Goal: Task Accomplishment & Management: Complete application form

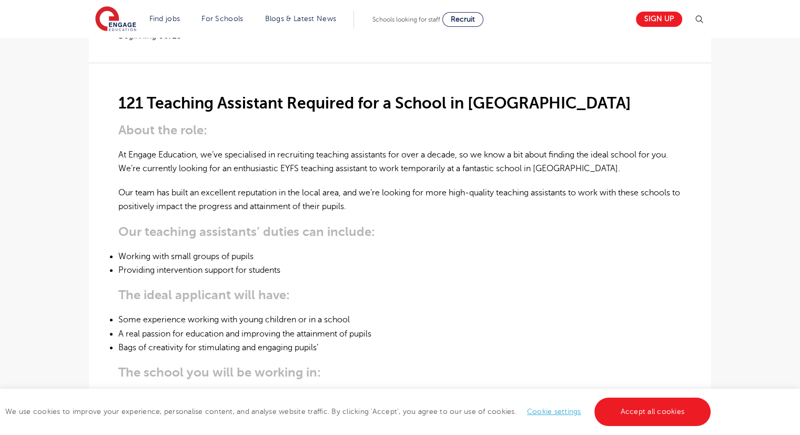
scroll to position [267, 0]
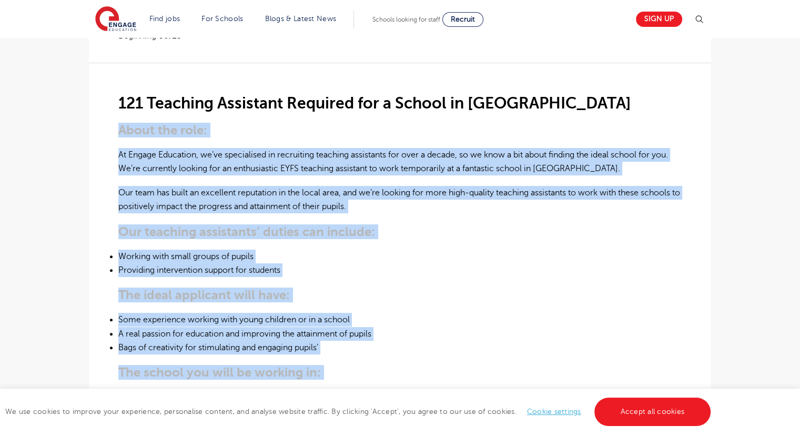
drag, startPoint x: 115, startPoint y: 93, endPoint x: 454, endPoint y: 364, distance: 433.8
click at [454, 364] on div "£90 per day Short Term London - Lewisham Beginning 08/25 121 Teaching Assistant…" at bounding box center [400, 406] width 606 height 796
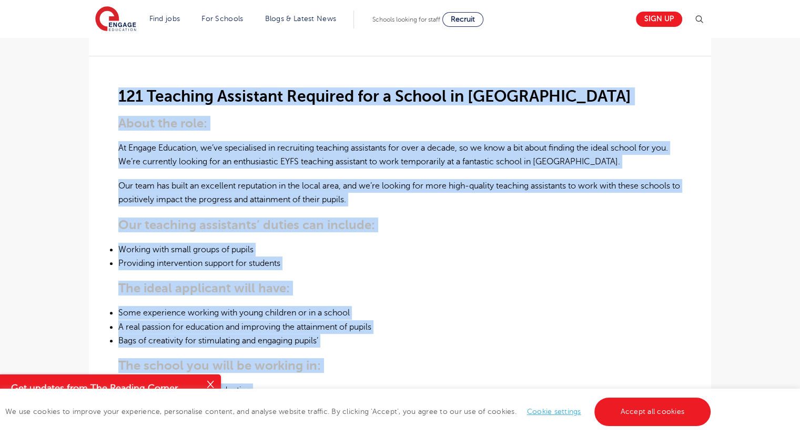
scroll to position [185, 0]
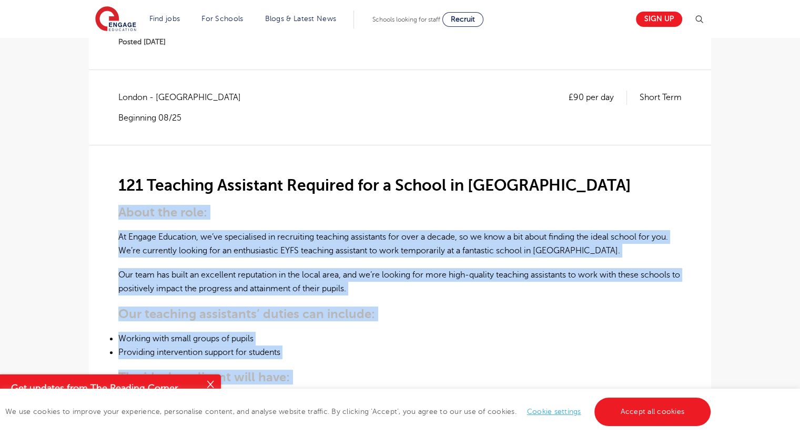
drag, startPoint x: 397, startPoint y: 226, endPoint x: 67, endPoint y: 186, distance: 332.8
copy div "About the role: At Engage Education, we’ve specialised in recruiting teaching a…"
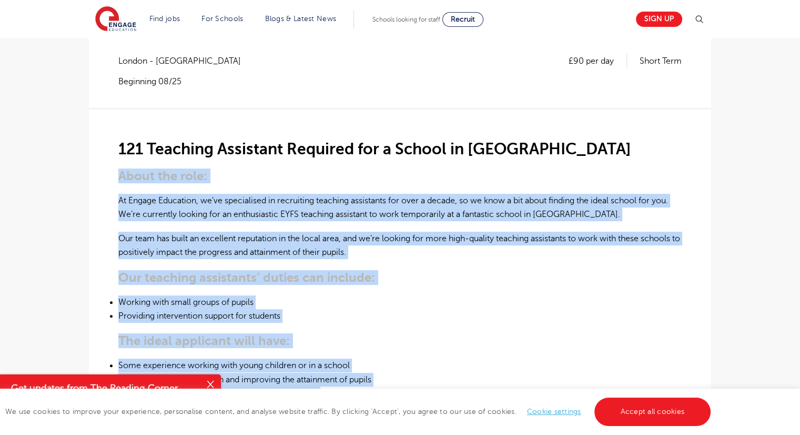
scroll to position [223, 0]
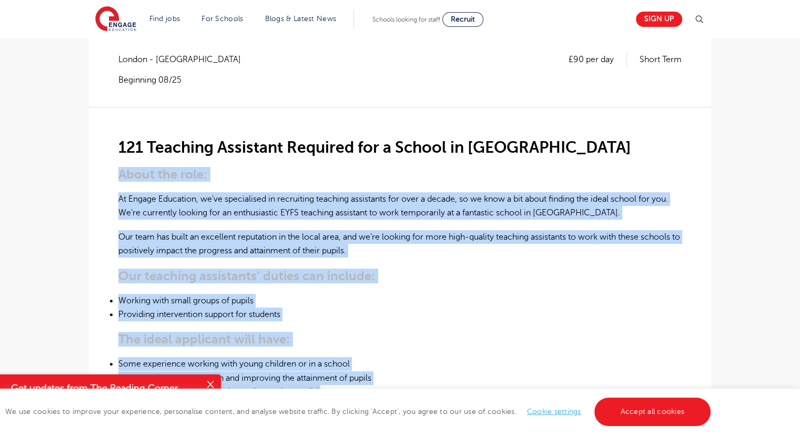
click at [402, 294] on li "Working with small groups of pupils" at bounding box center [400, 301] width 564 height 14
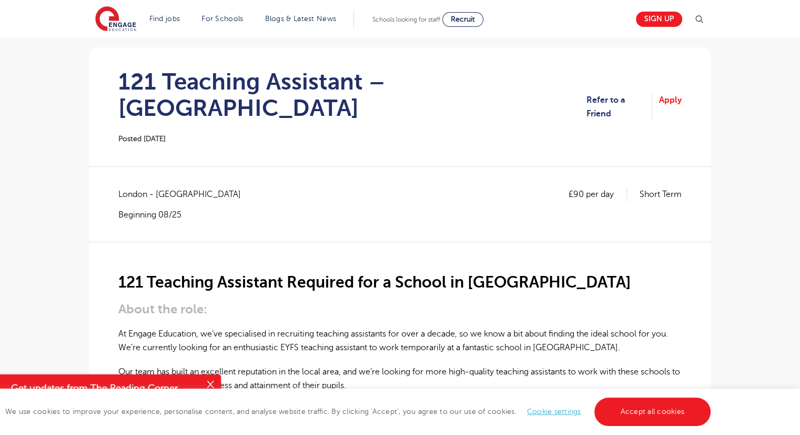
scroll to position [0, 0]
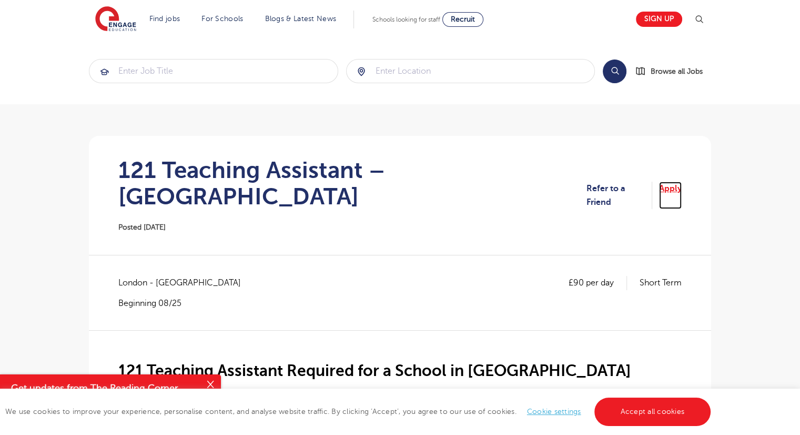
click at [665, 182] on link "Apply" at bounding box center [670, 196] width 23 height 28
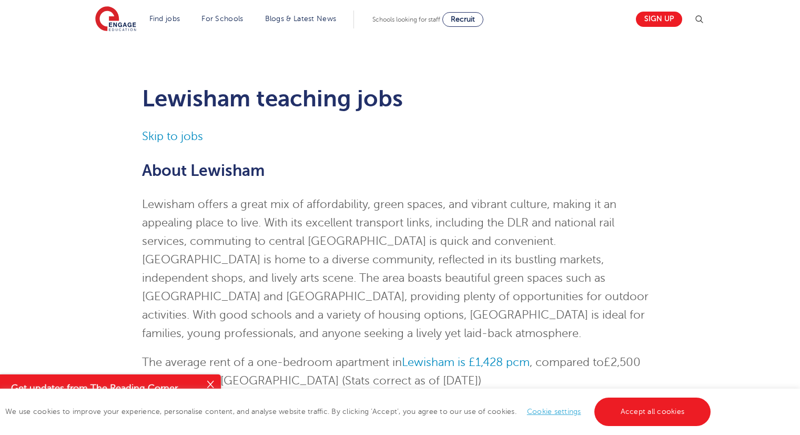
scroll to position [1922, 0]
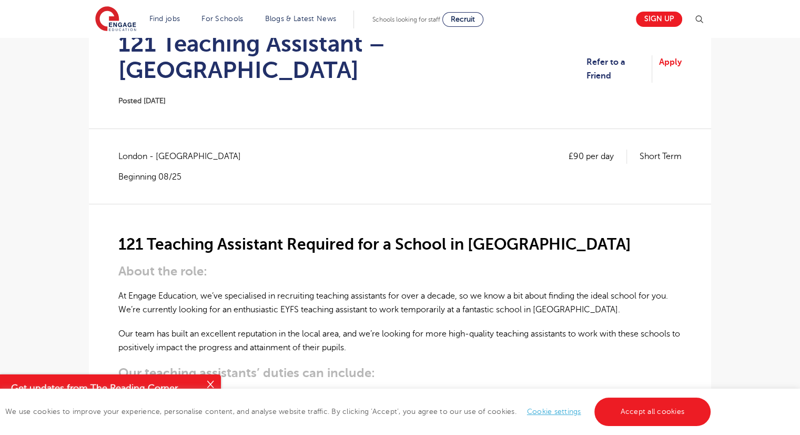
scroll to position [126, 0]
click at [670, 55] on link "Apply" at bounding box center [670, 69] width 23 height 28
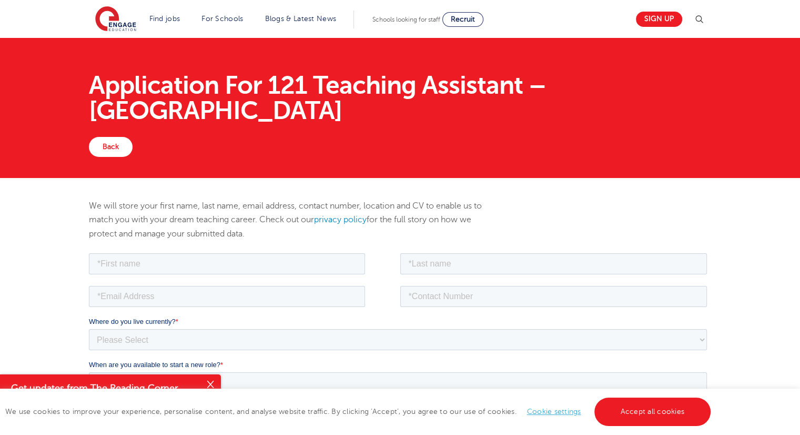
scroll to position [67, 0]
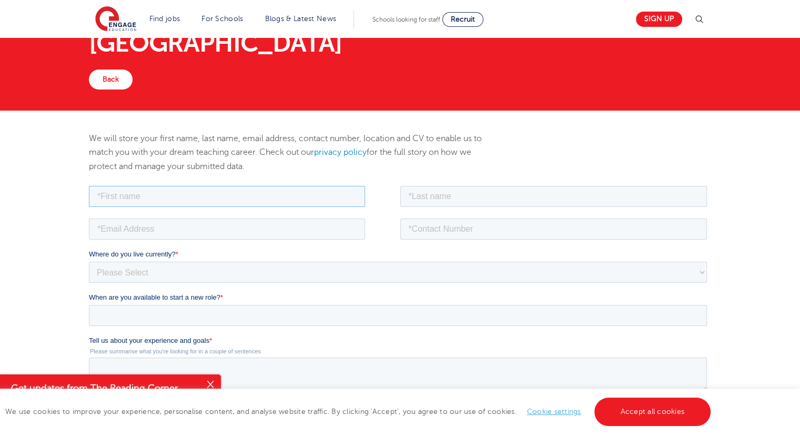
click at [300, 193] on input "text" at bounding box center [227, 195] width 276 height 21
type input "[PERSON_NAME]"
type input "[PERSON_NAME][EMAIL_ADDRESS][DOMAIN_NAME]"
type input "07557795976"
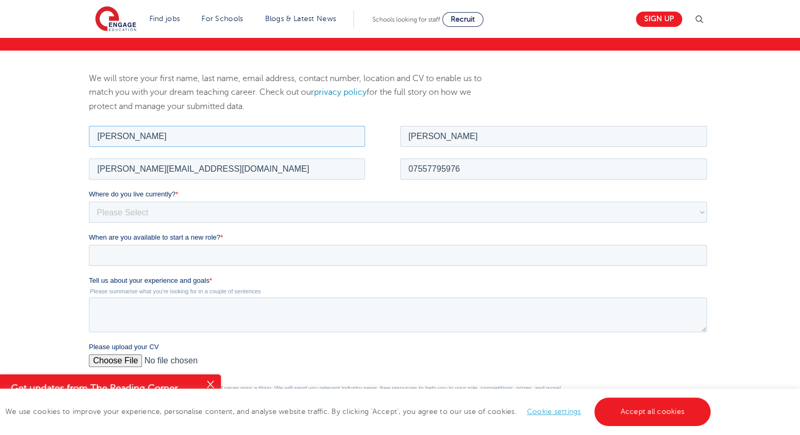
scroll to position [133, 0]
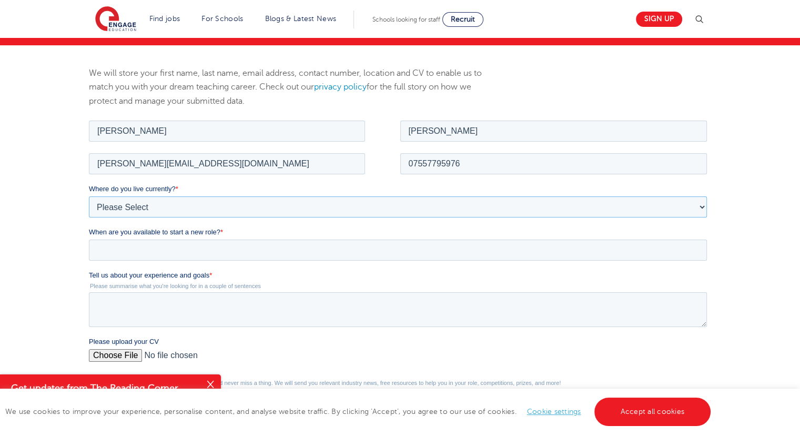
click at [185, 203] on select "Please Select [GEOGRAPHIC_DATA] [GEOGRAPHIC_DATA] [GEOGRAPHIC_DATA] [GEOGRAPHIC…" at bounding box center [398, 206] width 618 height 21
select select "UK"
click at [89, 196] on select "Please Select [GEOGRAPHIC_DATA] [GEOGRAPHIC_DATA] [GEOGRAPHIC_DATA] [GEOGRAPHIC…" at bounding box center [398, 206] width 618 height 21
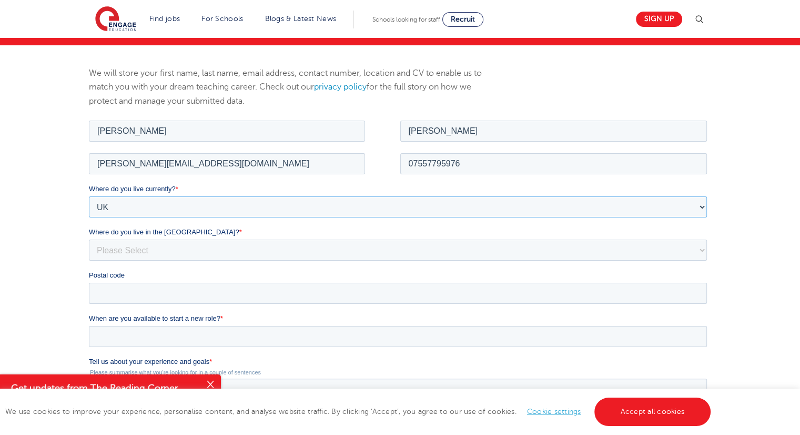
scroll to position [161, 0]
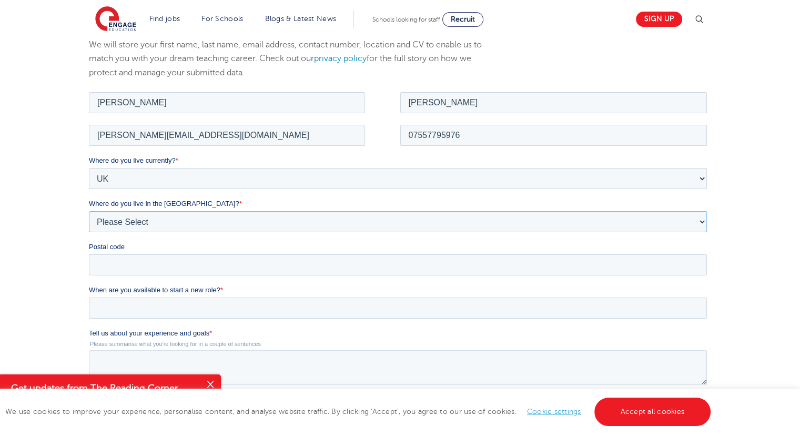
click at [149, 219] on select "Please Select Overseas [GEOGRAPHIC_DATA] [GEOGRAPHIC_DATA] [GEOGRAPHIC_DATA] [G…" at bounding box center [398, 220] width 618 height 21
select select "[GEOGRAPHIC_DATA]"
click at [89, 210] on select "Please Select Overseas [GEOGRAPHIC_DATA] [GEOGRAPHIC_DATA] [GEOGRAPHIC_DATA] [G…" at bounding box center [398, 220] width 618 height 21
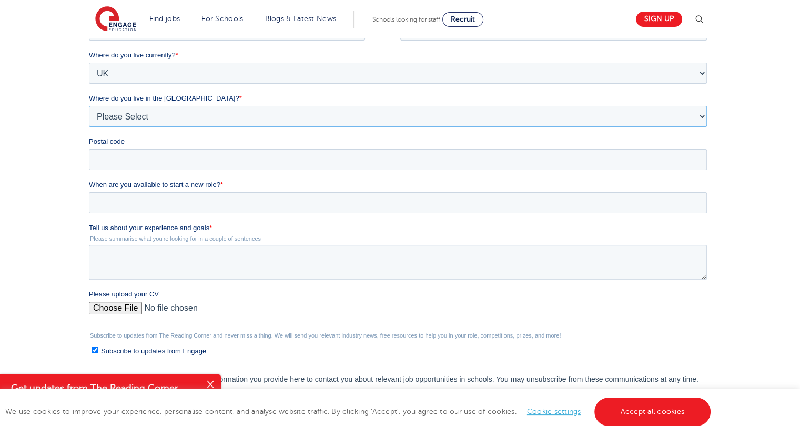
scroll to position [267, 0]
click at [164, 164] on input "Postal code" at bounding box center [398, 158] width 618 height 21
type input "SE4 1QJ"
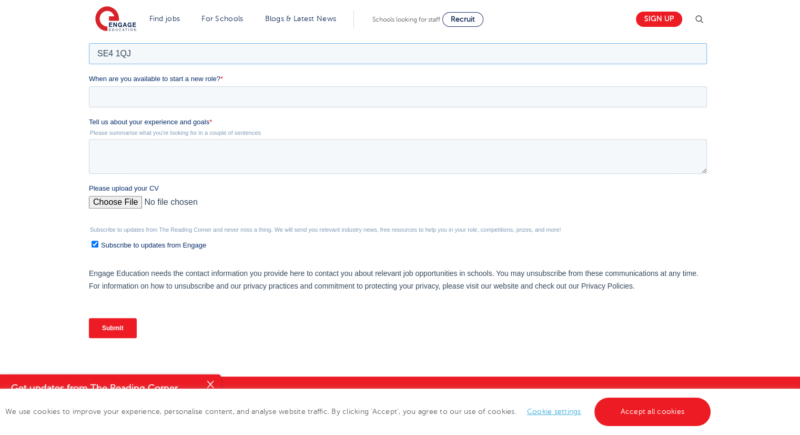
scroll to position [375, 0]
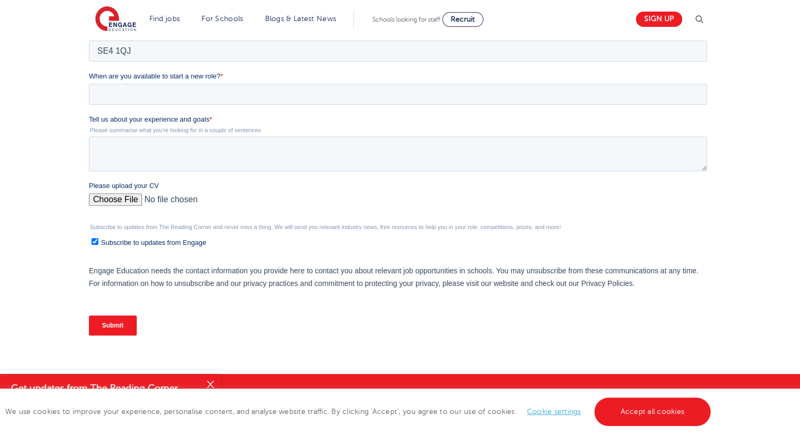
click at [120, 199] on input "Please upload your CV" at bounding box center [398, 203] width 618 height 21
type input "C:\fakepath\Matthew Haffner CV.pdf"
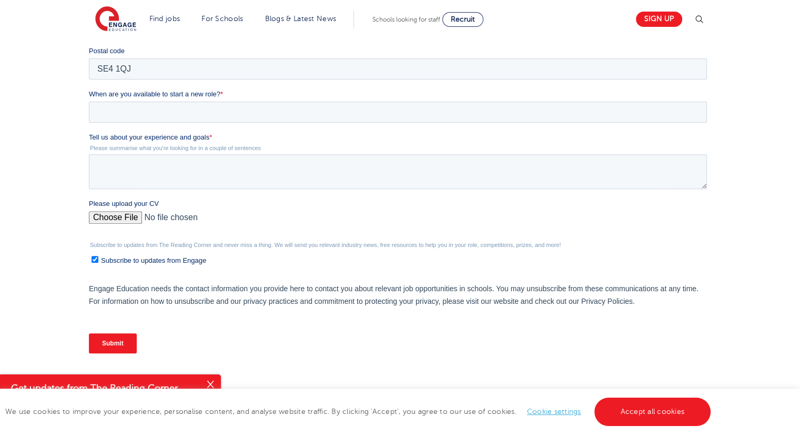
scroll to position [356, 0]
click at [192, 260] on span "Subscribe to updates from Engage" at bounding box center [153, 261] width 105 height 8
click at [98, 260] on input "Subscribe to updates from Engage" at bounding box center [95, 260] width 7 height 7
checkbox input "false"
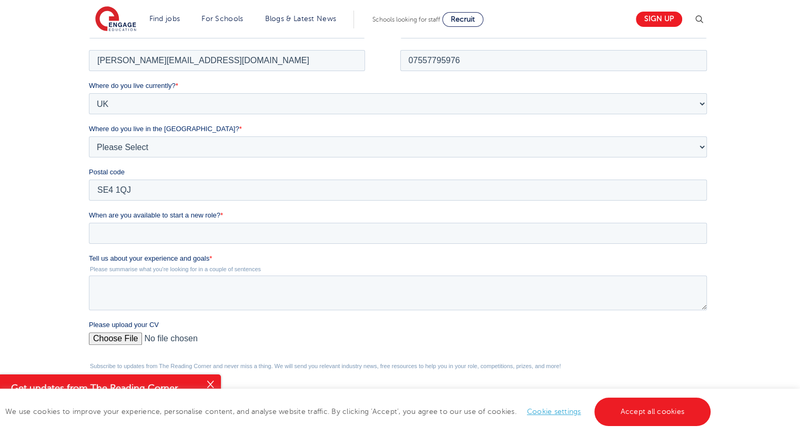
scroll to position [197, 0]
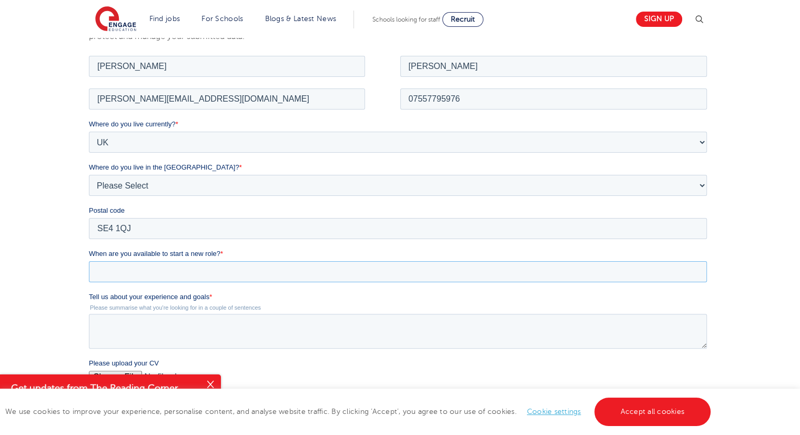
click at [190, 273] on input "When are you available to start a new role? *" at bounding box center [398, 270] width 618 height 21
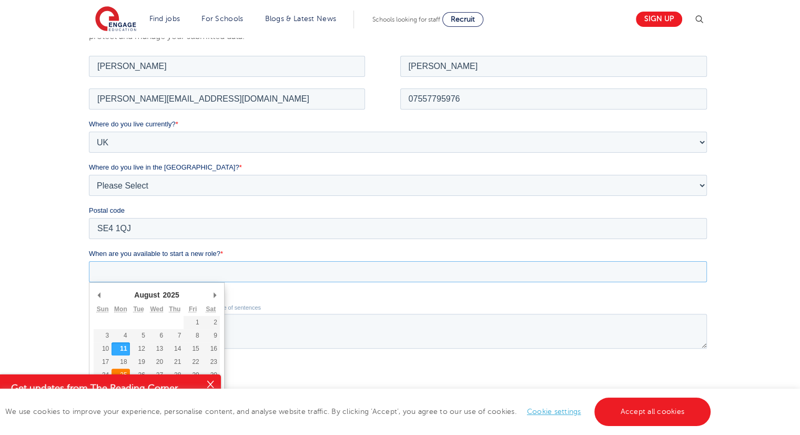
type div "[DATE]"
type input "2025/08/25"
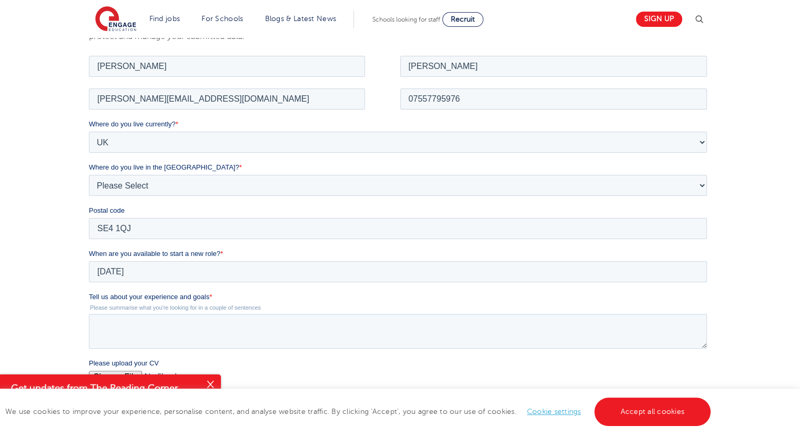
click at [43, 146] on div "We will store your first name, last name, email address, contact number, locati…" at bounding box center [400, 266] width 800 height 570
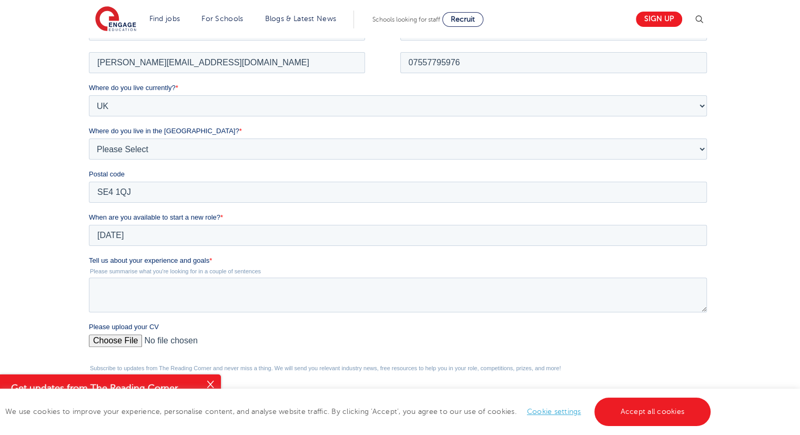
scroll to position [235, 0]
drag, startPoint x: 175, startPoint y: 247, endPoint x: 173, endPoint y: 259, distance: 12.8
drag, startPoint x: 176, startPoint y: 247, endPoint x: 148, endPoint y: 254, distance: 28.8
drag, startPoint x: 210, startPoint y: 257, endPoint x: 93, endPoint y: 250, distance: 117.5
click at [93, 250] on form "Job Position Job Sector Job ID Job Number Job Owner Matthew Haffner mattiehaffn…" at bounding box center [400, 250] width 622 height 468
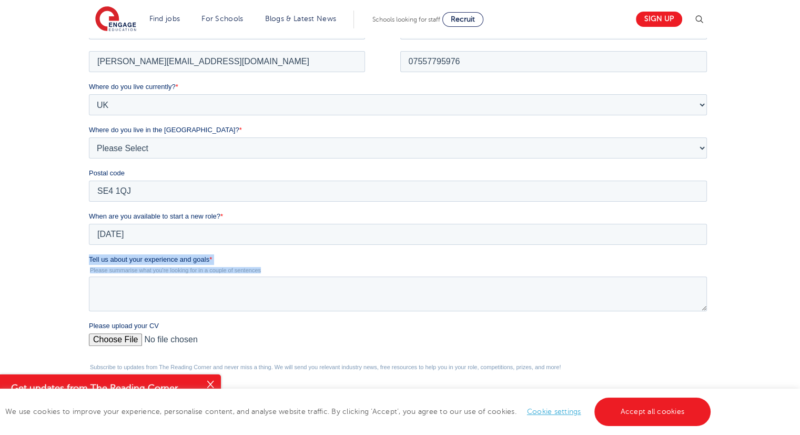
drag, startPoint x: 277, startPoint y: 270, endPoint x: 82, endPoint y: 256, distance: 195.7
click html "Job Position Job Sector Job ID Job Number Job Owner Matthew Haffner mattiehaffn…"
copy div "Tell us about your experience and goals * Please summarise what you're looking …"
click at [170, 286] on textarea "Tell us about your experience and goals *" at bounding box center [398, 293] width 618 height 35
paste textarea "I have experience teaching and supporting young learners in both the UK and abr…"
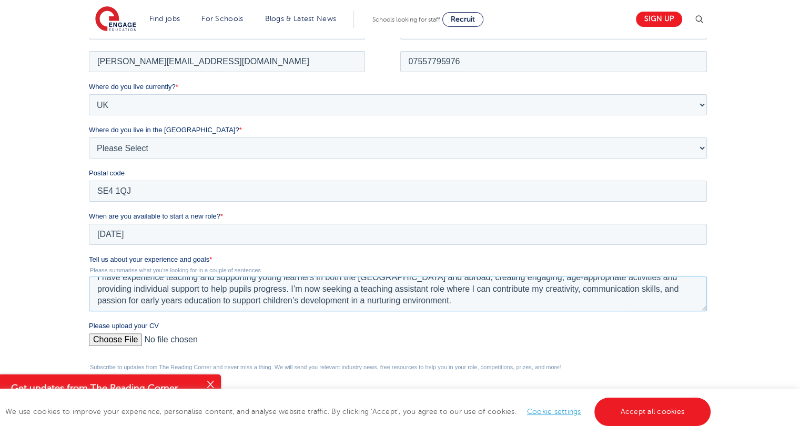
scroll to position [9, 0]
click at [658, 286] on textarea "I have experience teaching and supporting young learners in both the UK and abr…" at bounding box center [398, 293] width 618 height 35
click at [663, 288] on textarea "I have experience teaching and supporting young learners in both the UK and abr…" at bounding box center [398, 293] width 618 height 35
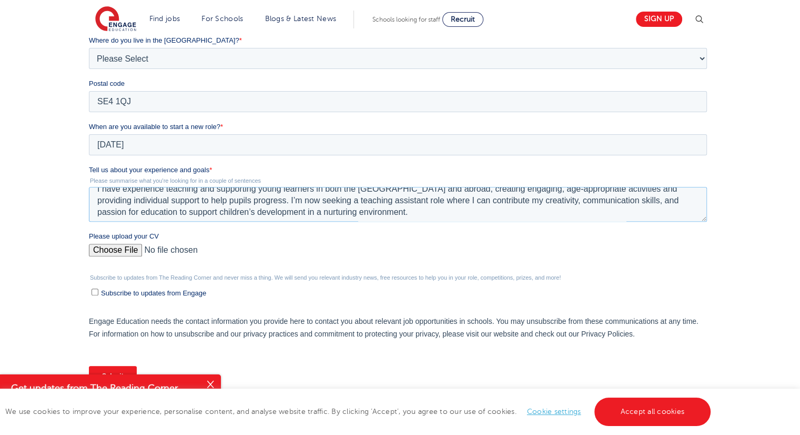
scroll to position [0, 0]
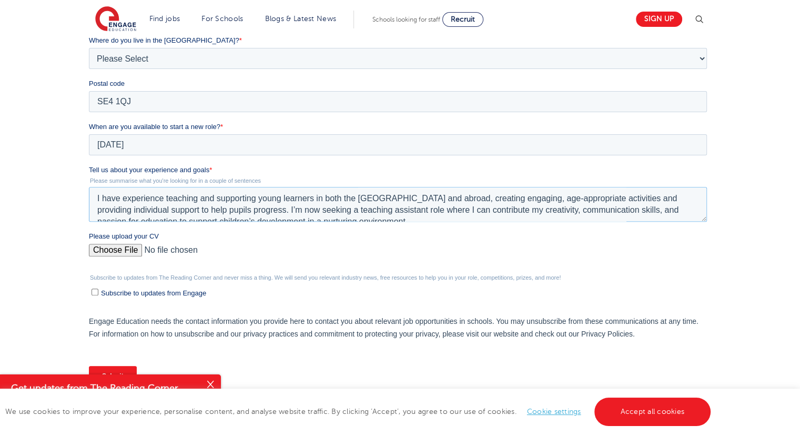
drag, startPoint x: 353, startPoint y: 210, endPoint x: 28, endPoint y: 158, distance: 328.3
click html "Job Position Job Sector Job ID Job Number Job Owner Matthew Haffner mattiehaffn…"
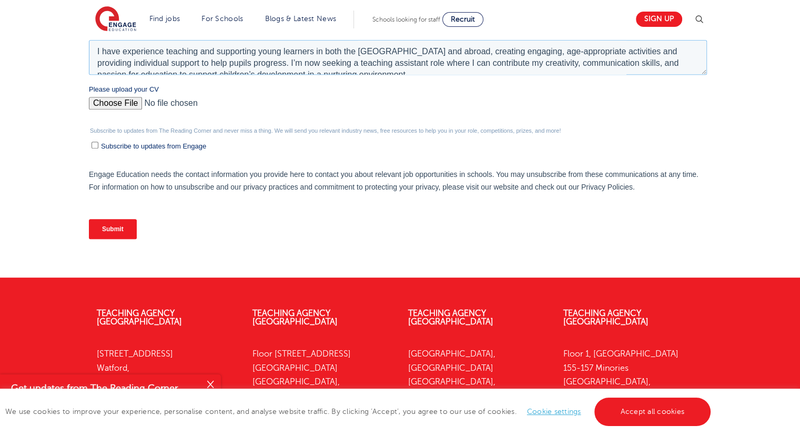
scroll to position [471, 0]
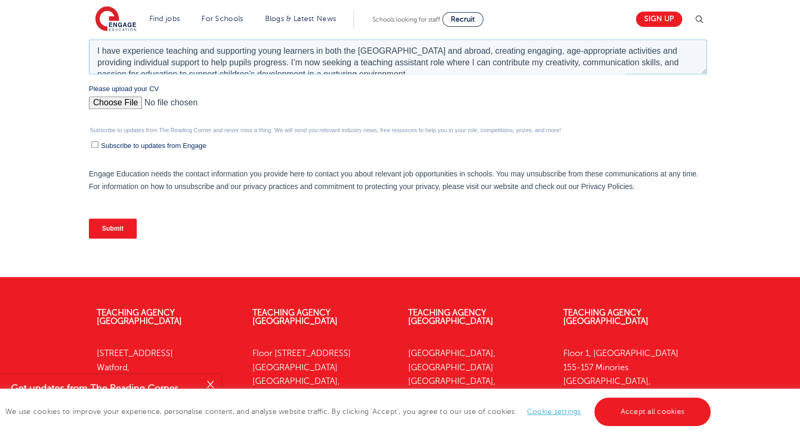
type textarea "I have experience teaching and supporting young learners in both the [GEOGRAPHI…"
click at [115, 227] on input "Submit" at bounding box center [113, 228] width 48 height 20
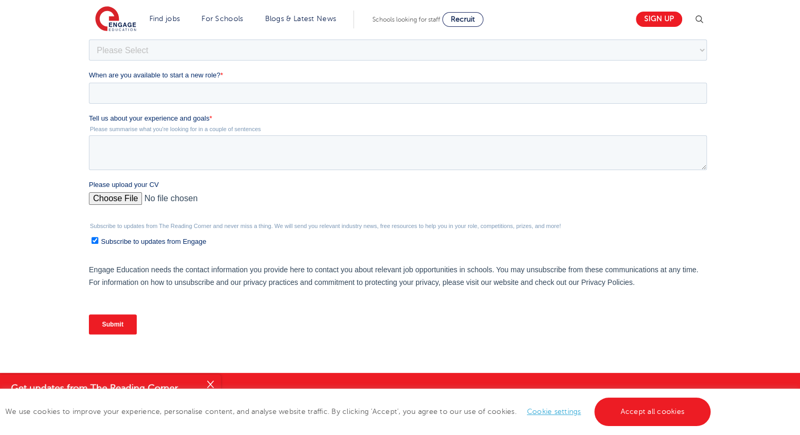
scroll to position [290, 0]
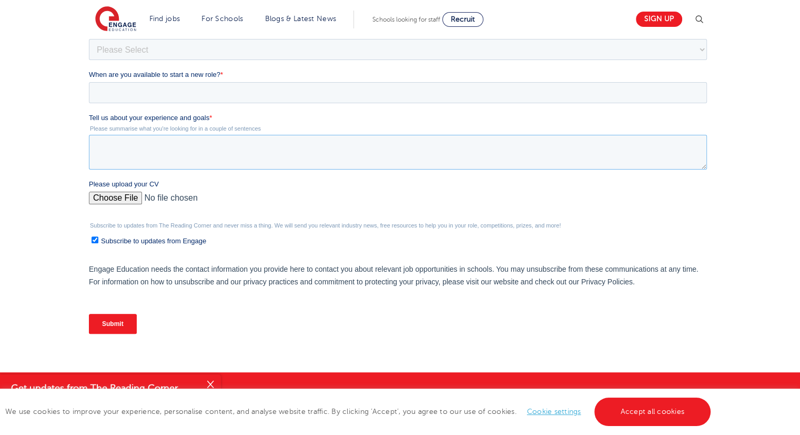
click at [122, 148] on textarea "Tell us about your experience and goals *" at bounding box center [398, 152] width 618 height 35
paste textarea "I have experience teaching and supporting young learners in both the [GEOGRAPHI…"
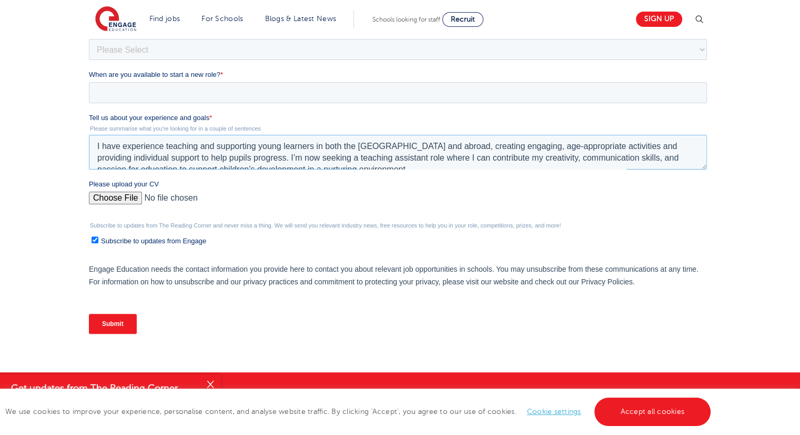
scroll to position [5, 0]
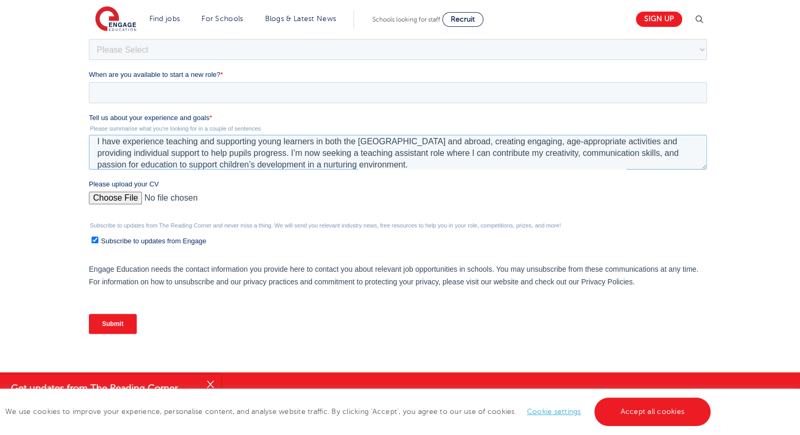
type textarea "I have experience teaching and supporting young learners in both the [GEOGRAPHI…"
click at [127, 199] on input "Please upload your CV" at bounding box center [398, 202] width 618 height 21
type input "C:\fakepath\Matthew Haffner CV.pdf"
click at [130, 238] on span "Subscribe to updates from Engage" at bounding box center [153, 241] width 105 height 8
click at [98, 238] on input "Subscribe to updates from Engage" at bounding box center [95, 239] width 7 height 7
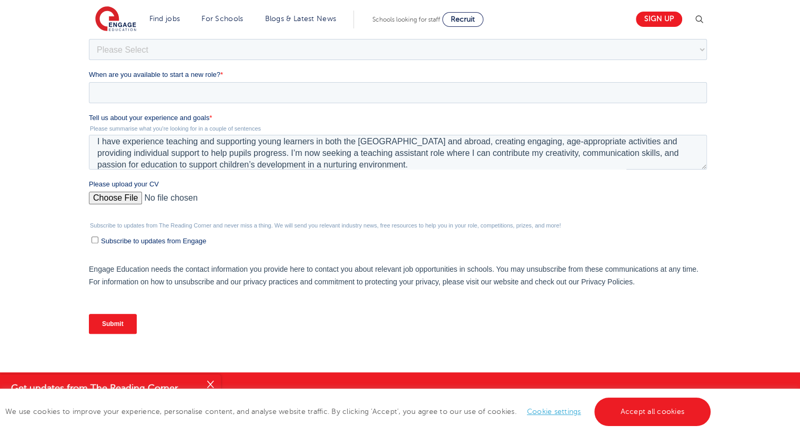
checkbox input "false"
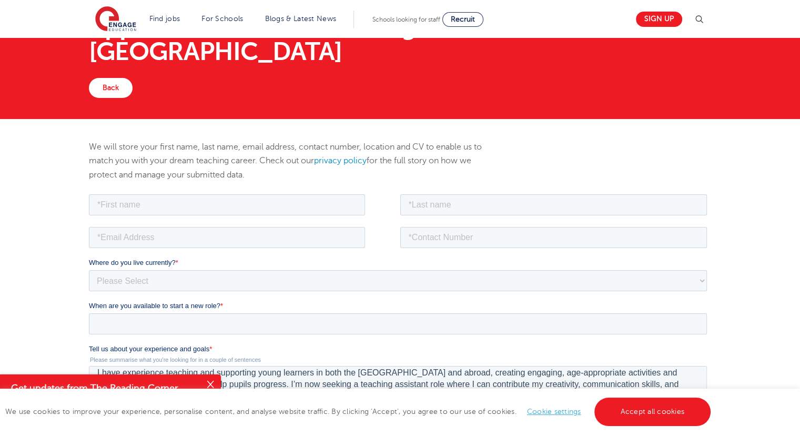
scroll to position [58, 0]
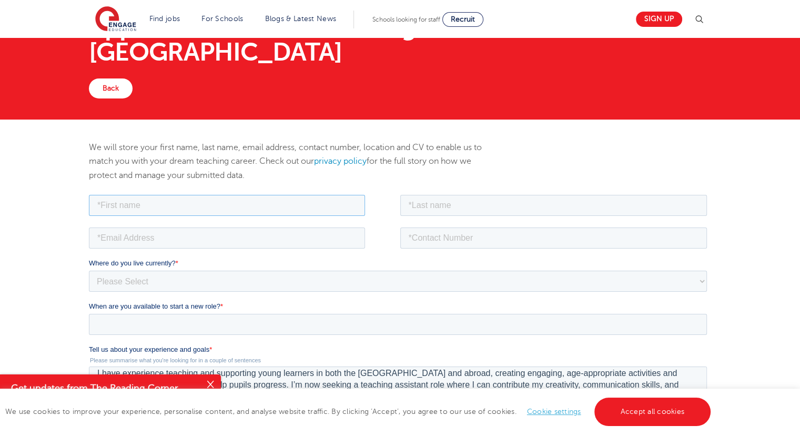
click at [129, 205] on input "text" at bounding box center [227, 204] width 276 height 21
type input "Matthew"
type input "Haffner"
type input "mattiehaffner@live.co.uk"
type input "07557795976"
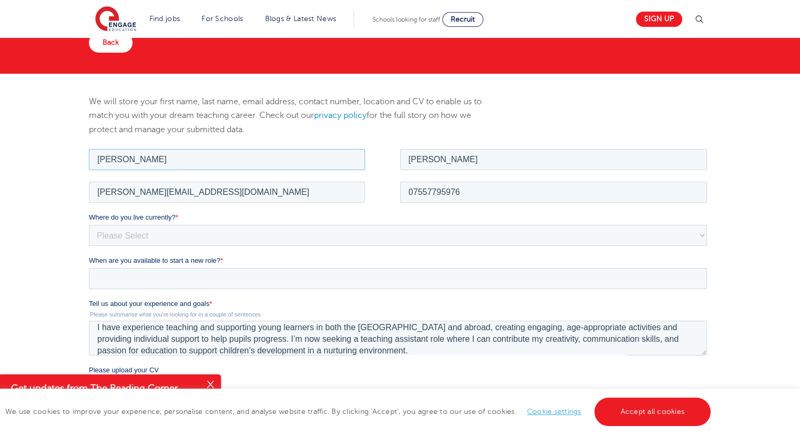
scroll to position [105, 0]
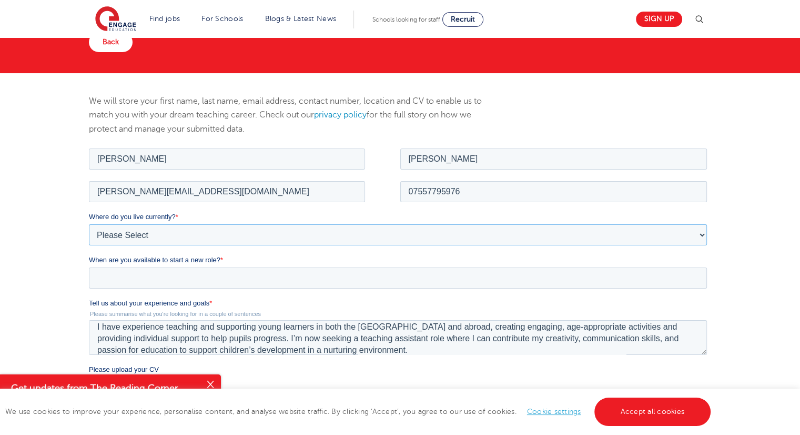
click at [149, 229] on select "Please Select UK Canada Ireland Australia New Zealand Europe USA South Africa J…" at bounding box center [398, 234] width 618 height 21
select select "UK"
click at [89, 224] on select "Please Select UK Canada Ireland Australia New Zealand Europe USA South Africa J…" at bounding box center [398, 234] width 618 height 21
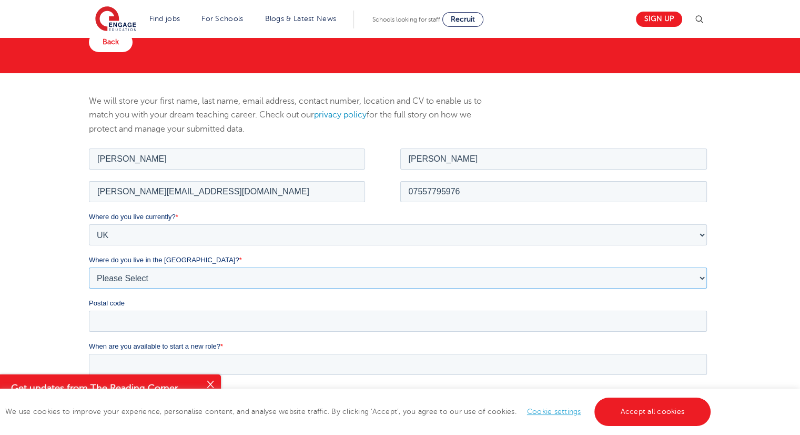
click at [130, 278] on select "Please Select Overseas Barnsley Bedfordshire Berkshire Bournemouth Bracknell Fo…" at bounding box center [398, 277] width 618 height 21
select select "London"
click at [89, 267] on select "Please Select Overseas Barnsley Bedfordshire Berkshire Bournemouth Bracknell Fo…" at bounding box center [398, 277] width 618 height 21
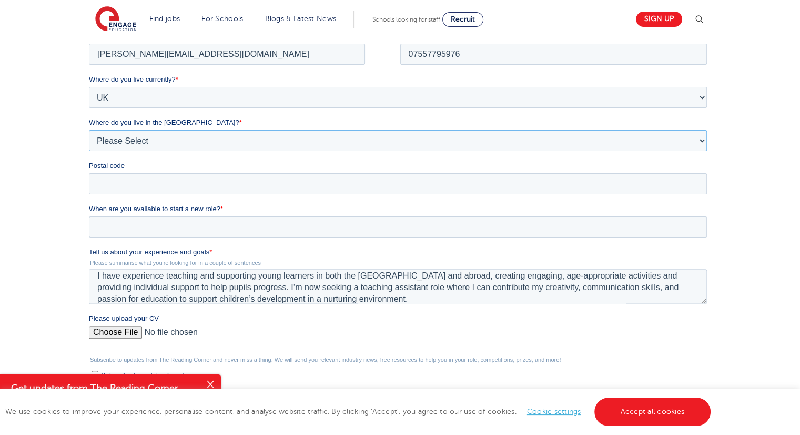
scroll to position [243, 0]
click at [117, 227] on input "When are you available to start a new role? *" at bounding box center [398, 225] width 618 height 21
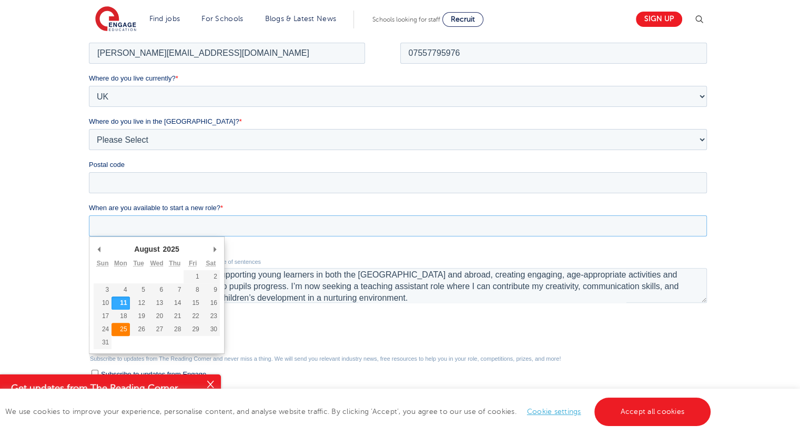
type div "2025-08-25"
type input "2025/08/25"
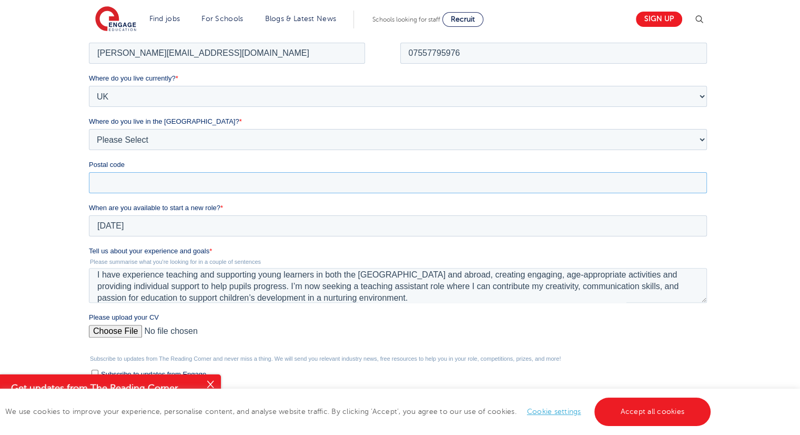
click at [116, 176] on input "Postal code" at bounding box center [398, 182] width 618 height 21
type input "SE4 1QJ"
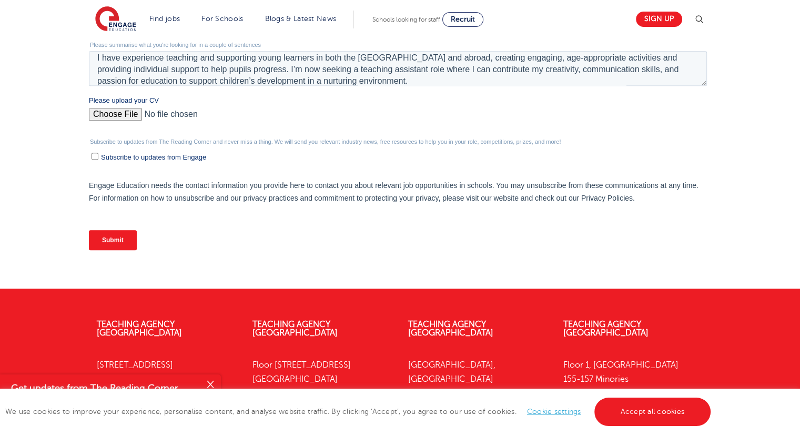
scroll to position [473, 0]
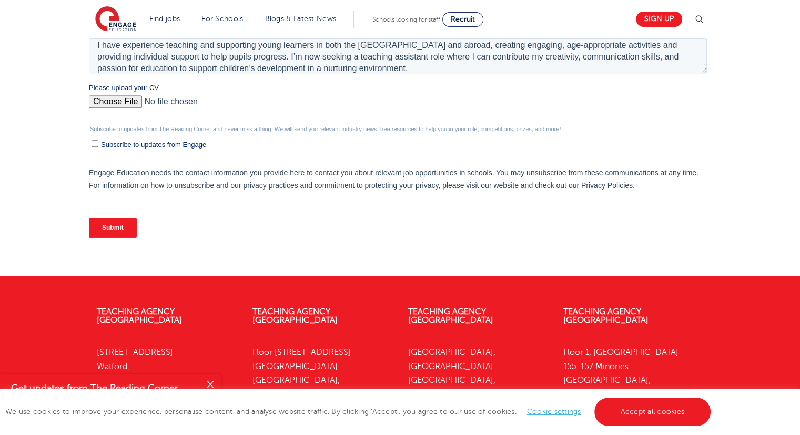
click at [122, 224] on input "Submit" at bounding box center [113, 227] width 48 height 20
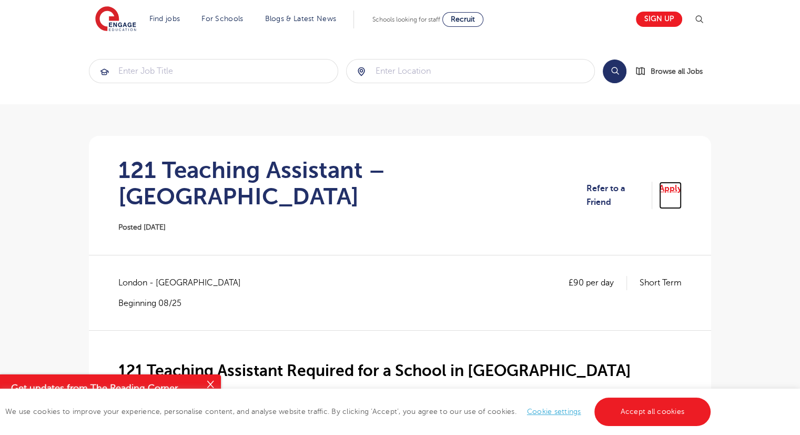
click at [674, 182] on link "Apply" at bounding box center [670, 196] width 23 height 28
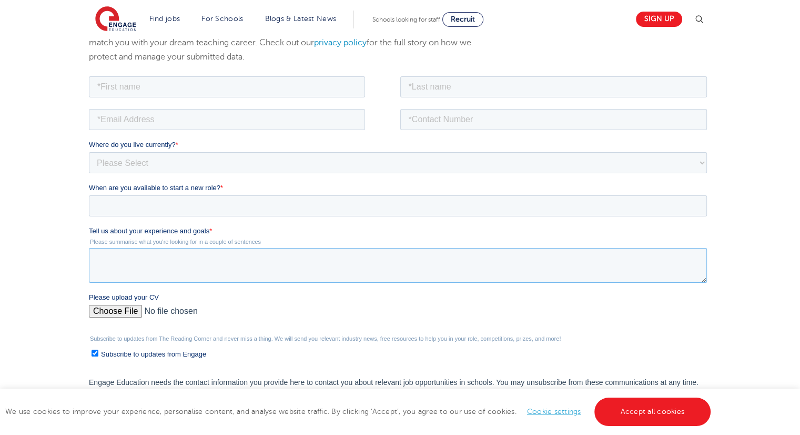
click at [174, 254] on textarea "Tell us about your experience and goals *" at bounding box center [398, 264] width 618 height 35
paste textarea "I have experience teaching and supporting young learners in both the UK and abr…"
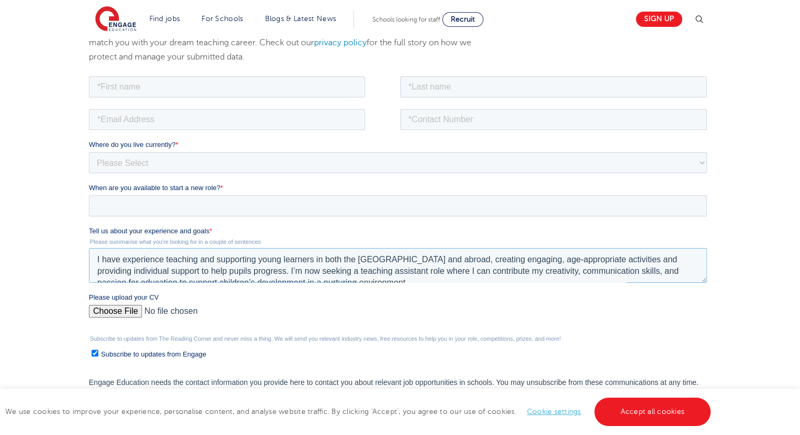
scroll to position [5, 0]
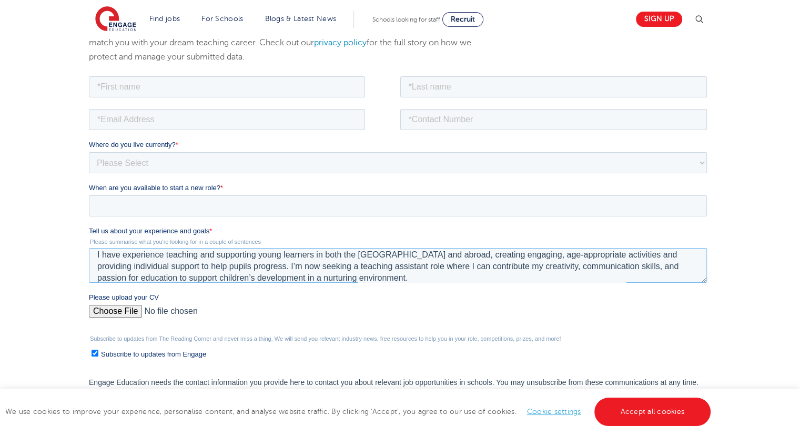
type textarea "I have experience teaching and supporting young learners in both the UK and abr…"
click at [128, 306] on input "Please upload your CV" at bounding box center [398, 314] width 618 height 21
type input "C:\fakepath\Matthew Haffner CV.pdf"
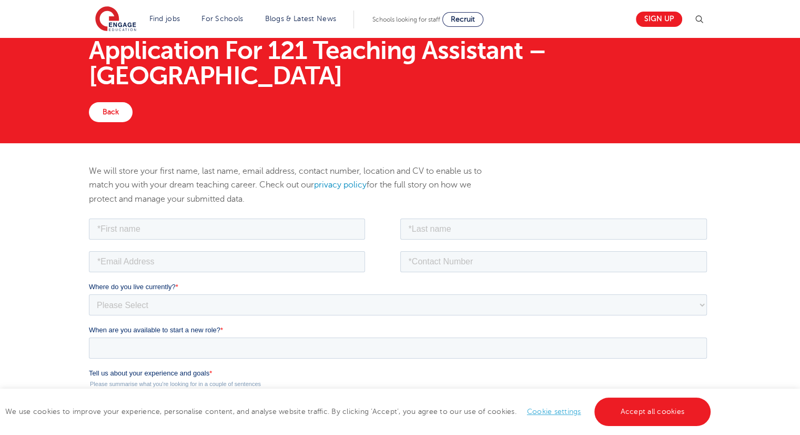
scroll to position [34, 0]
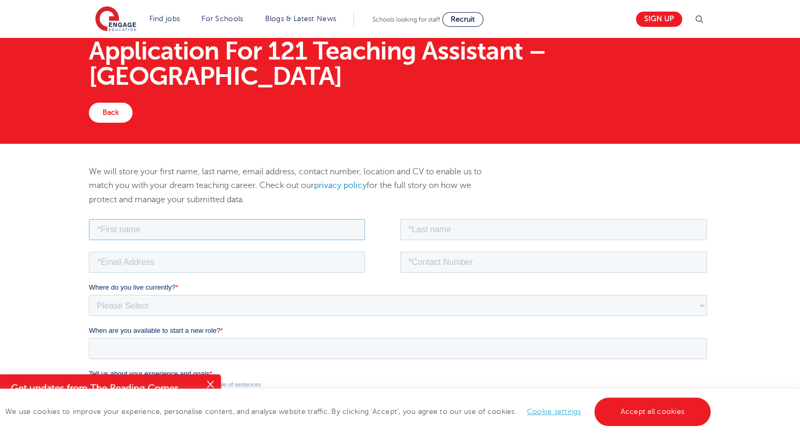
click at [133, 224] on input "text" at bounding box center [227, 228] width 276 height 21
type input "Matthew"
type input "Haffner"
type input "mattiehaffner@live.co.uk"
type input "07557795976"
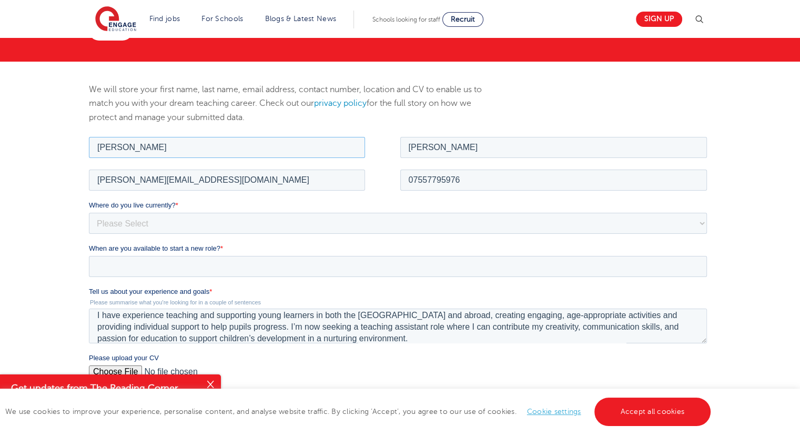
scroll to position [117, 0]
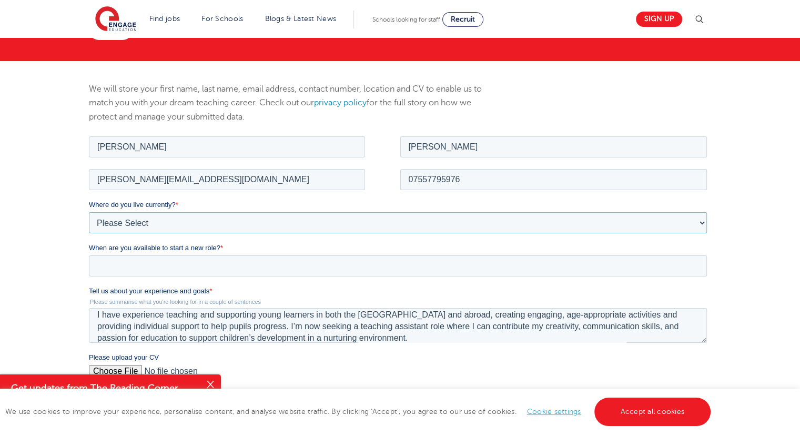
click at [127, 232] on select "Please Select UK Canada Ireland Australia New Zealand Europe USA South Africa J…" at bounding box center [398, 222] width 618 height 21
select select "UK"
click at [89, 212] on select "Please Select UK Canada Ireland Australia New Zealand Europe USA South Africa J…" at bounding box center [398, 222] width 618 height 21
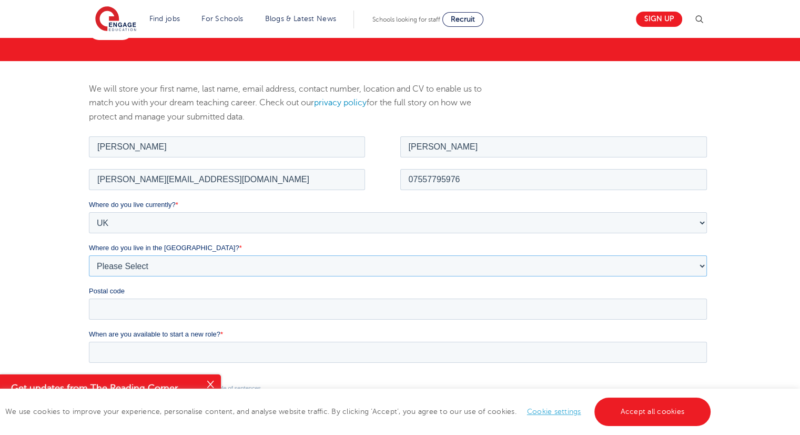
click at [116, 267] on select "Please Select Overseas [GEOGRAPHIC_DATA] [GEOGRAPHIC_DATA] [GEOGRAPHIC_DATA] [G…" at bounding box center [398, 265] width 618 height 21
select select "[GEOGRAPHIC_DATA]"
click at [89, 255] on select "Please Select Overseas [GEOGRAPHIC_DATA] [GEOGRAPHIC_DATA] [GEOGRAPHIC_DATA] [G…" at bounding box center [398, 265] width 618 height 21
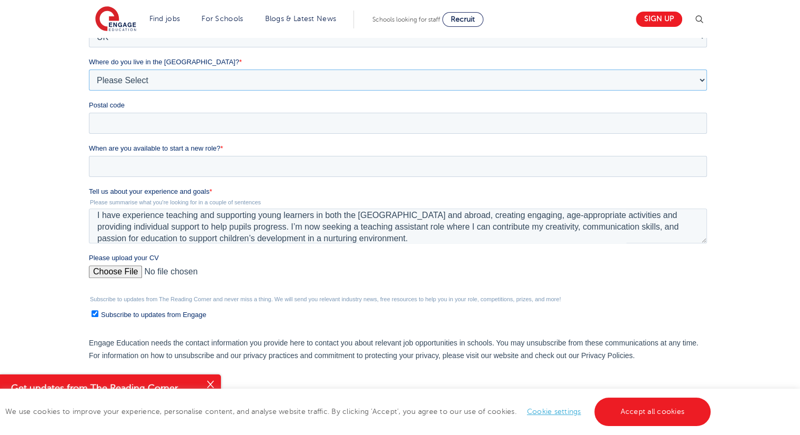
scroll to position [302, 0]
click at [118, 125] on input "Postal code" at bounding box center [398, 123] width 618 height 21
type input "SE4 1QJ"
click at [148, 163] on input "When are you available to start a new role? *" at bounding box center [398, 166] width 618 height 21
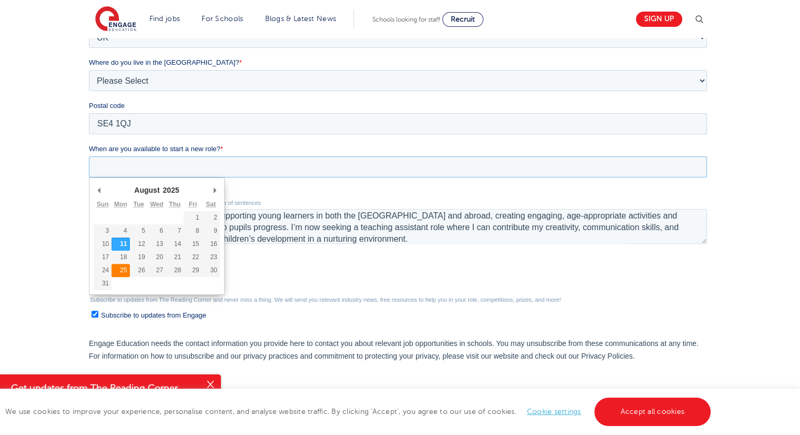
type div "[DATE]"
type input "[DATE]"
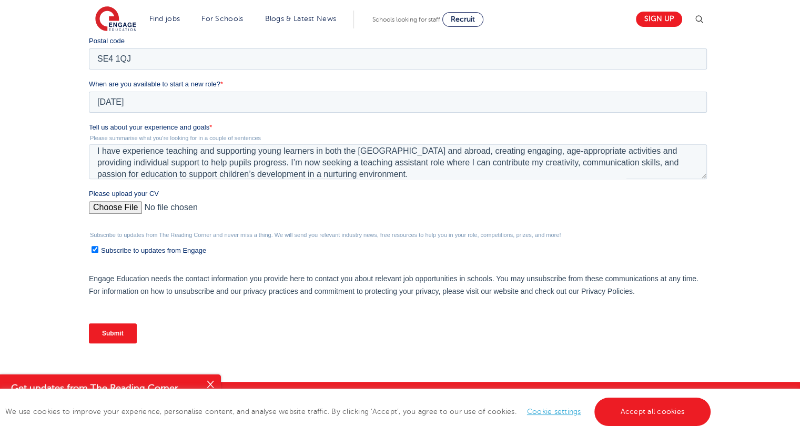
scroll to position [367, 0]
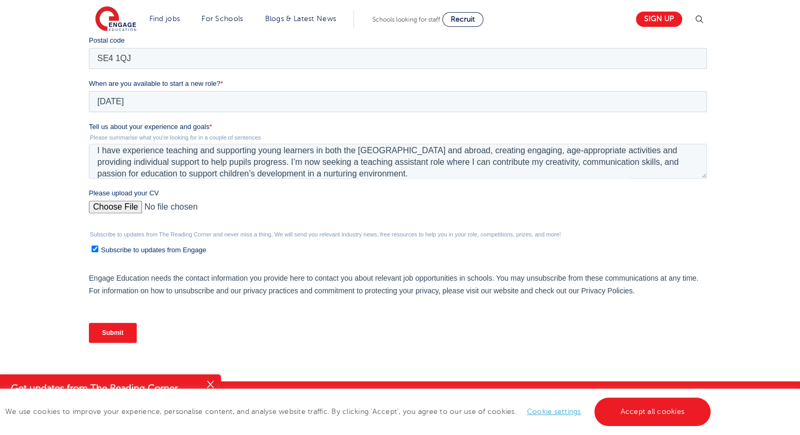
click at [95, 245] on input "Subscribe to updates from Engage" at bounding box center [95, 248] width 7 height 7
checkbox input "false"
click at [116, 327] on input "Submit" at bounding box center [113, 333] width 48 height 20
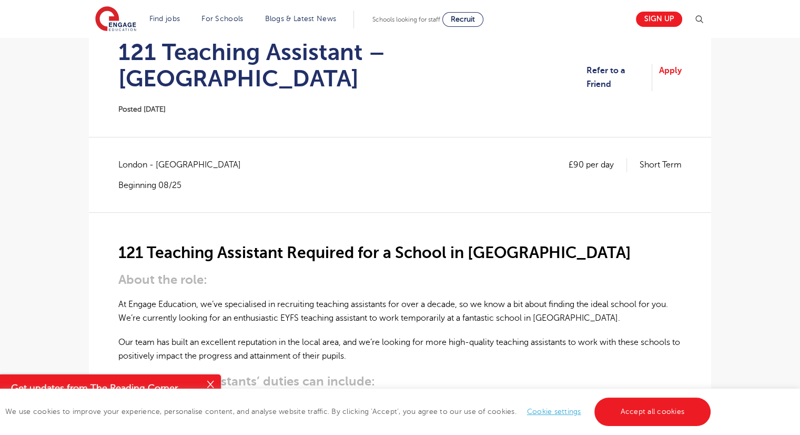
scroll to position [114, 0]
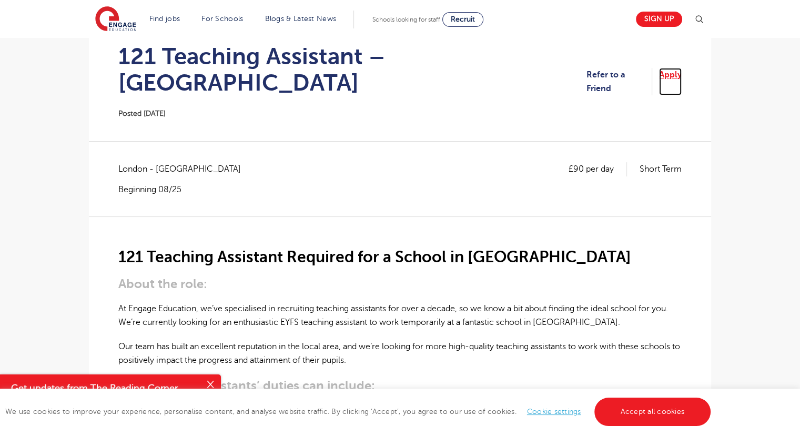
click at [669, 69] on link "Apply" at bounding box center [670, 82] width 23 height 28
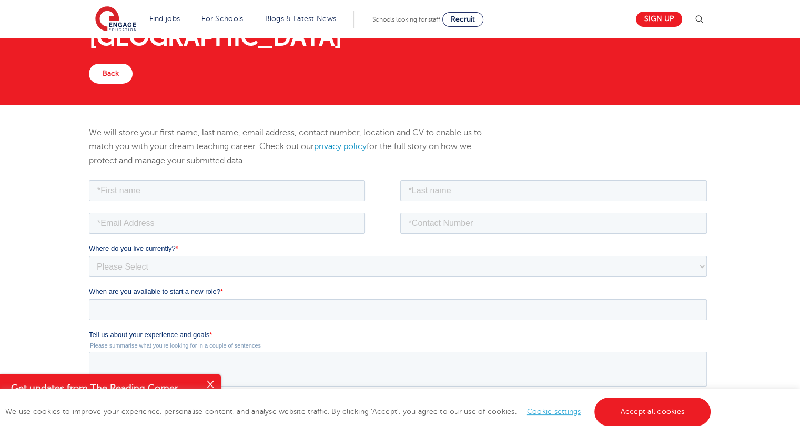
scroll to position [74, 0]
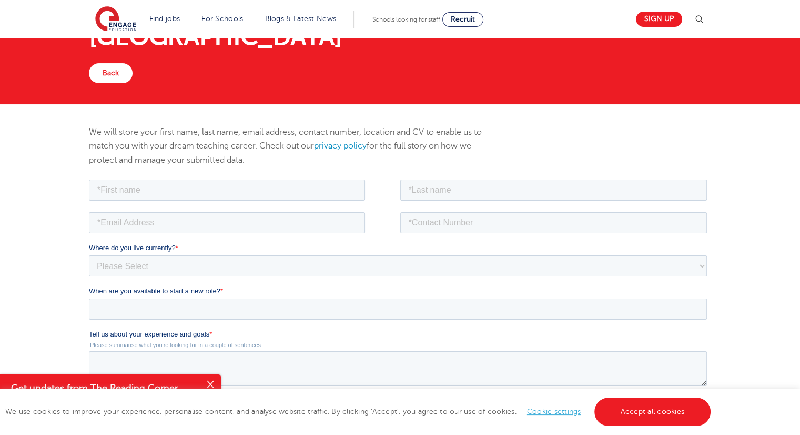
click at [119, 177] on div at bounding box center [245, 188] width 312 height 23
click at [114, 185] on input "text" at bounding box center [227, 189] width 276 height 21
type input "[PERSON_NAME]"
type input "[PERSON_NAME][EMAIL_ADDRESS][DOMAIN_NAME]"
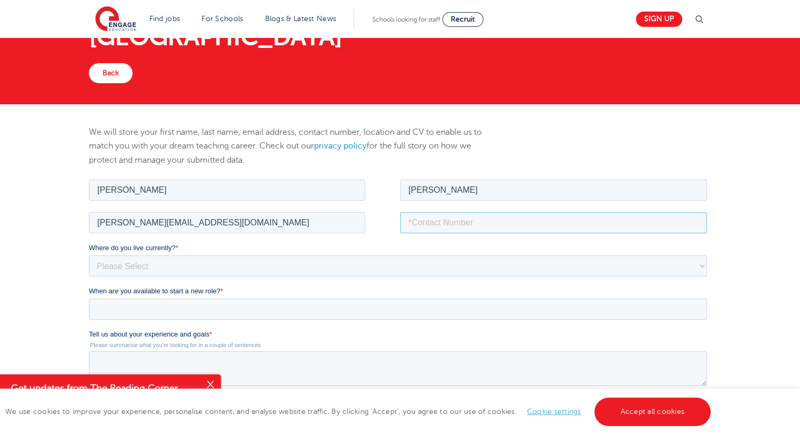
type input "07557795976"
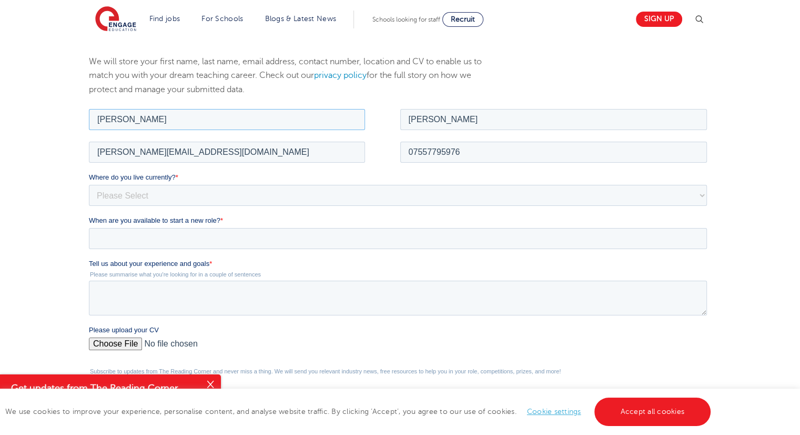
scroll to position [146, 0]
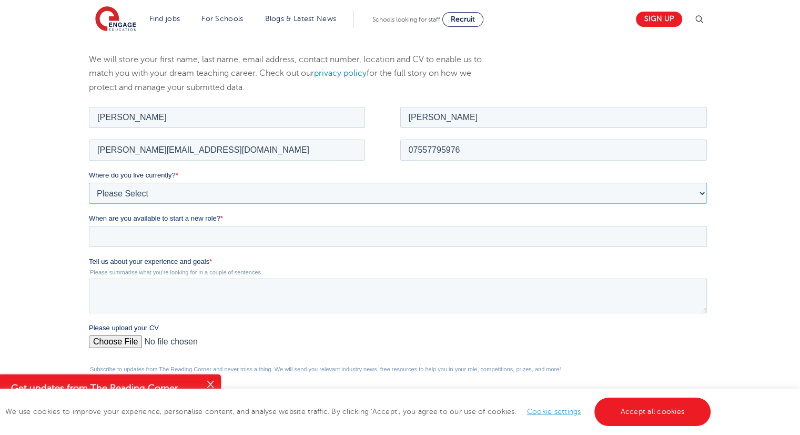
click at [129, 195] on select "Please Select [GEOGRAPHIC_DATA] [GEOGRAPHIC_DATA] [GEOGRAPHIC_DATA] [GEOGRAPHIC…" at bounding box center [398, 192] width 618 height 21
select select "UK"
click at [89, 182] on select "Please Select [GEOGRAPHIC_DATA] [GEOGRAPHIC_DATA] [GEOGRAPHIC_DATA] [GEOGRAPHIC…" at bounding box center [398, 192] width 618 height 21
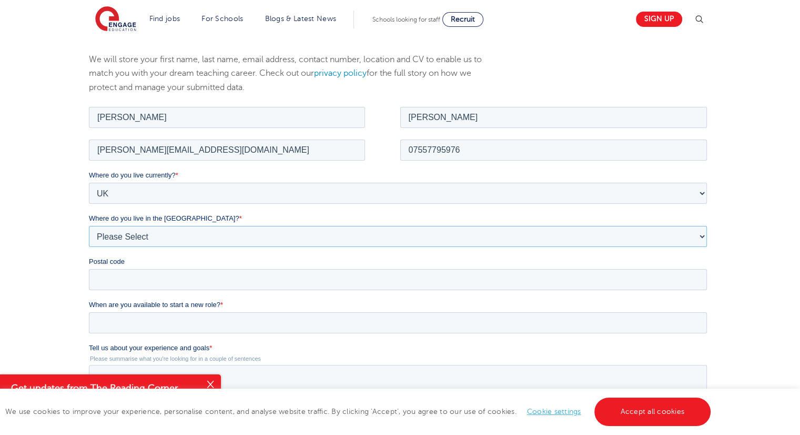
click at [122, 240] on select "Please Select Overseas [GEOGRAPHIC_DATA] [GEOGRAPHIC_DATA] [GEOGRAPHIC_DATA] [G…" at bounding box center [398, 235] width 618 height 21
select select "[GEOGRAPHIC_DATA]"
click at [89, 225] on select "Please Select Overseas [GEOGRAPHIC_DATA] [GEOGRAPHIC_DATA] [GEOGRAPHIC_DATA] [G…" at bounding box center [398, 235] width 618 height 21
drag, startPoint x: 128, startPoint y: 105, endPoint x: 107, endPoint y: 271, distance: 167.2
click at [107, 271] on input "Postal code" at bounding box center [398, 278] width 618 height 21
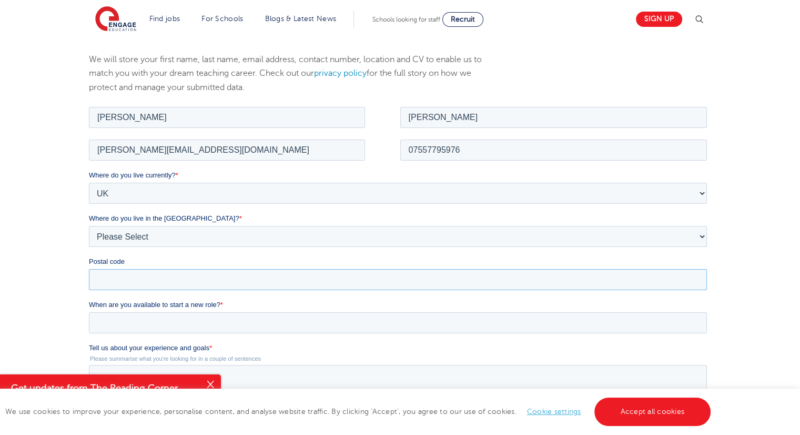
type input "SE4 1QJ"
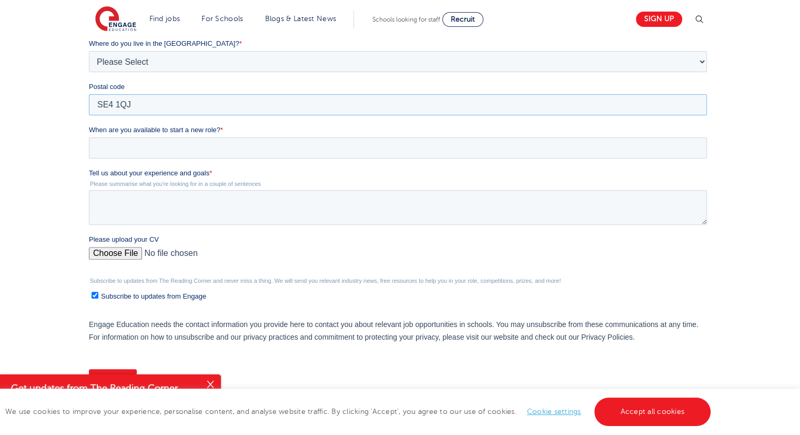
scroll to position [359, 0]
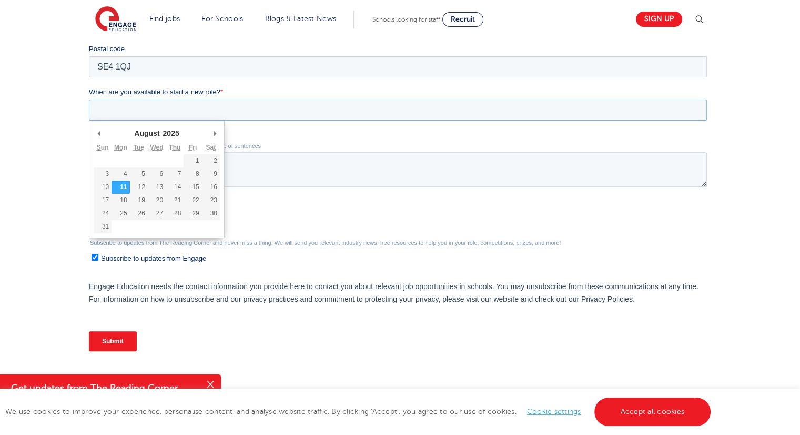
click at [130, 114] on input "When are you available to start a new role? *" at bounding box center [398, 109] width 618 height 21
type div "[DATE]"
type input "[DATE]"
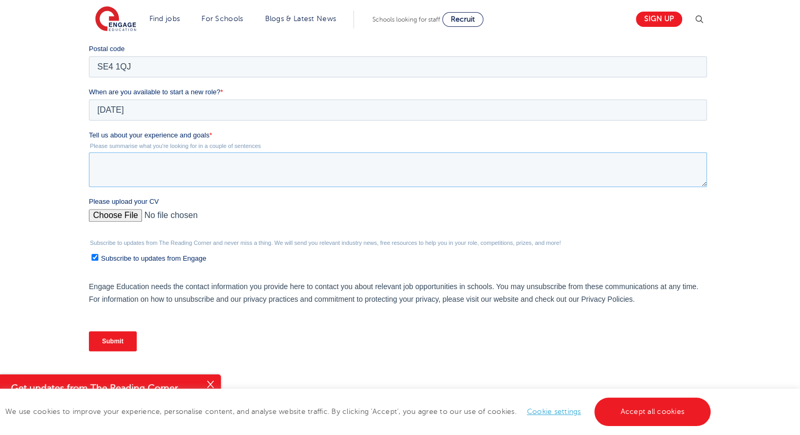
click at [118, 171] on textarea "Tell us about your experience and goals *" at bounding box center [398, 169] width 618 height 35
paste textarea "I have experience teaching and supporting young learners in both the [GEOGRAPHI…"
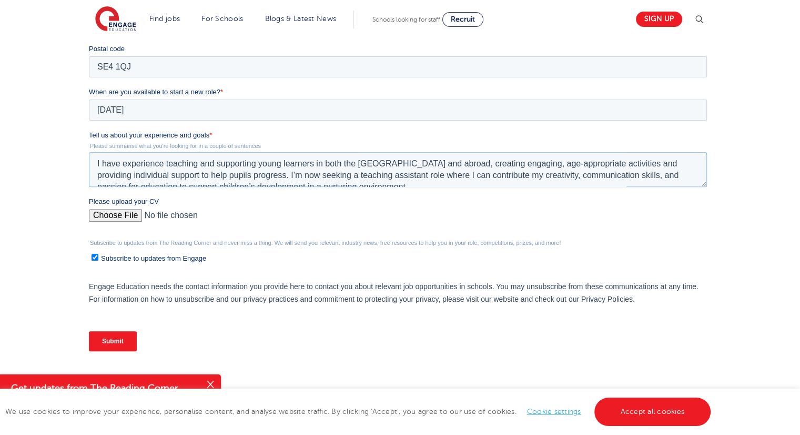
scroll to position [5, 0]
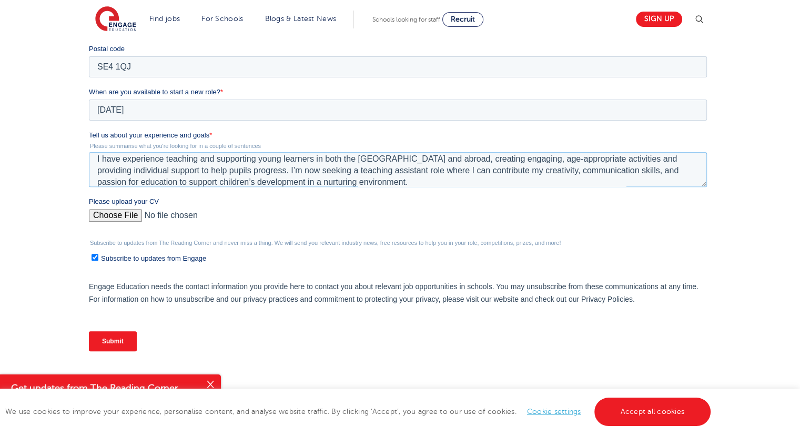
type textarea "I have experience teaching and supporting young learners in both the [GEOGRAPHI…"
click at [118, 219] on input "Please upload your CV" at bounding box center [398, 219] width 618 height 21
type input "C:\fakepath\[PERSON_NAME] CV.pdf"
click at [103, 260] on span "Subscribe to updates from Engage" at bounding box center [153, 258] width 105 height 8
click at [98, 260] on input "Subscribe to updates from Engage" at bounding box center [95, 257] width 7 height 7
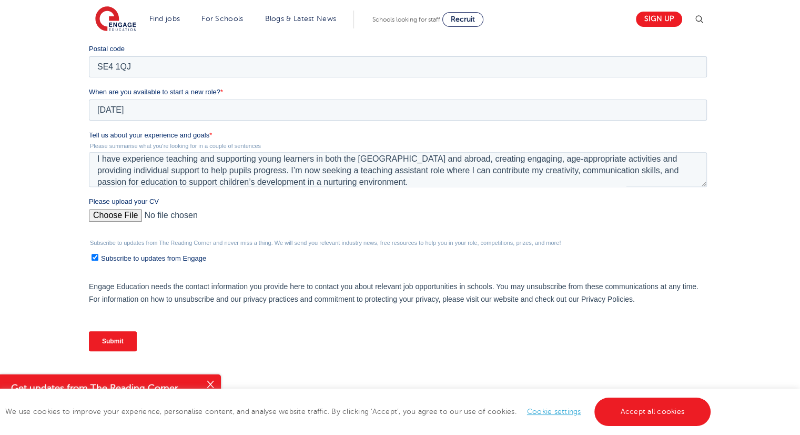
checkbox input "false"
click at [123, 343] on input "Submit" at bounding box center [113, 341] width 48 height 20
